Goal: Task Accomplishment & Management: Use online tool/utility

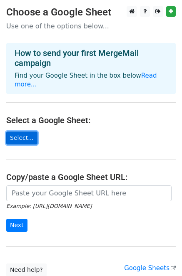
click at [19, 132] on link "Select..." at bounding box center [21, 138] width 31 height 13
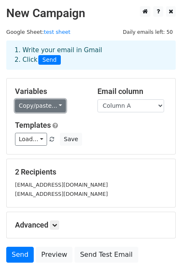
click at [61, 103] on link "Copy/paste..." at bounding box center [40, 105] width 51 height 13
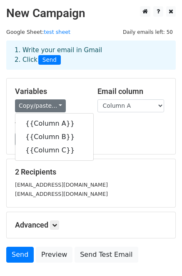
click at [83, 133] on div "{{Column A}} {{Column B}} {{Column C}}" at bounding box center [54, 137] width 79 height 48
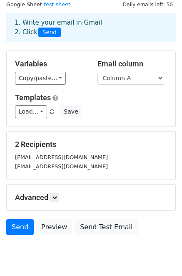
scroll to position [34, 0]
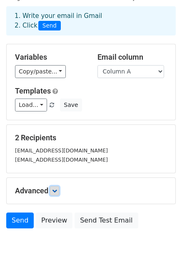
click at [57, 192] on icon at bounding box center [54, 190] width 5 height 5
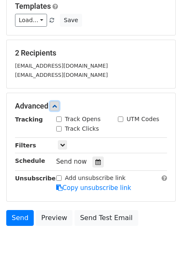
scroll to position [125, 0]
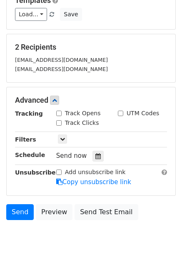
click at [58, 113] on input "Track Opens" at bounding box center [58, 113] width 5 height 5
checkbox input "true"
click at [58, 123] on input "Track Clicks" at bounding box center [58, 122] width 5 height 5
checkbox input "true"
click at [44, 192] on div "Advanced Tracking Track Opens UTM Codes Track Clicks Filters Only include sprea…" at bounding box center [91, 141] width 169 height 108
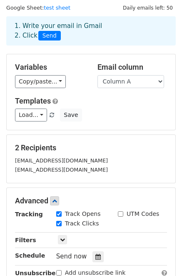
scroll to position [27, 0]
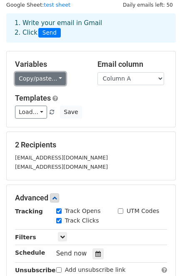
click at [56, 80] on link "Copy/paste..." at bounding box center [40, 78] width 51 height 13
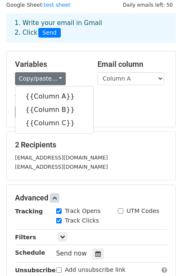
click at [106, 162] on div "cjressel53@gmail.com" at bounding box center [91, 167] width 165 height 10
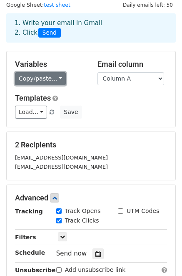
click at [58, 76] on link "Copy/paste..." at bounding box center [40, 78] width 51 height 13
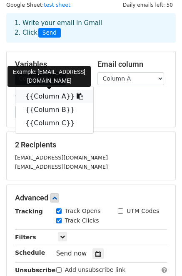
click at [55, 100] on link "{{Column A}}" at bounding box center [54, 96] width 78 height 13
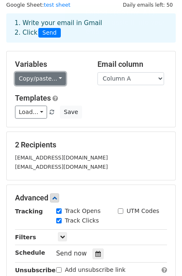
click at [57, 79] on link "Copy/paste..." at bounding box center [40, 78] width 51 height 13
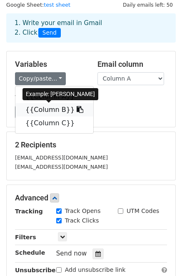
click at [56, 108] on link "{{Column B}}" at bounding box center [54, 109] width 78 height 13
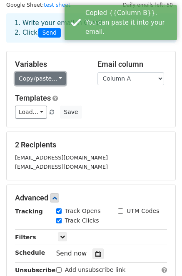
click at [58, 77] on link "Copy/paste..." at bounding box center [40, 78] width 51 height 13
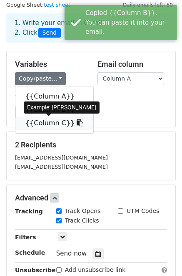
click at [57, 121] on link "{{Column C}}" at bounding box center [54, 122] width 78 height 13
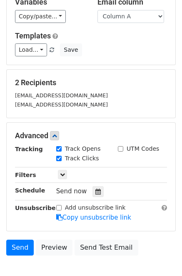
scroll to position [95, 0]
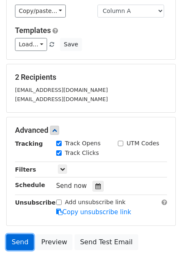
click at [20, 243] on link "Send" at bounding box center [20, 242] width 28 height 16
